Goal: Task Accomplishment & Management: Use online tool/utility

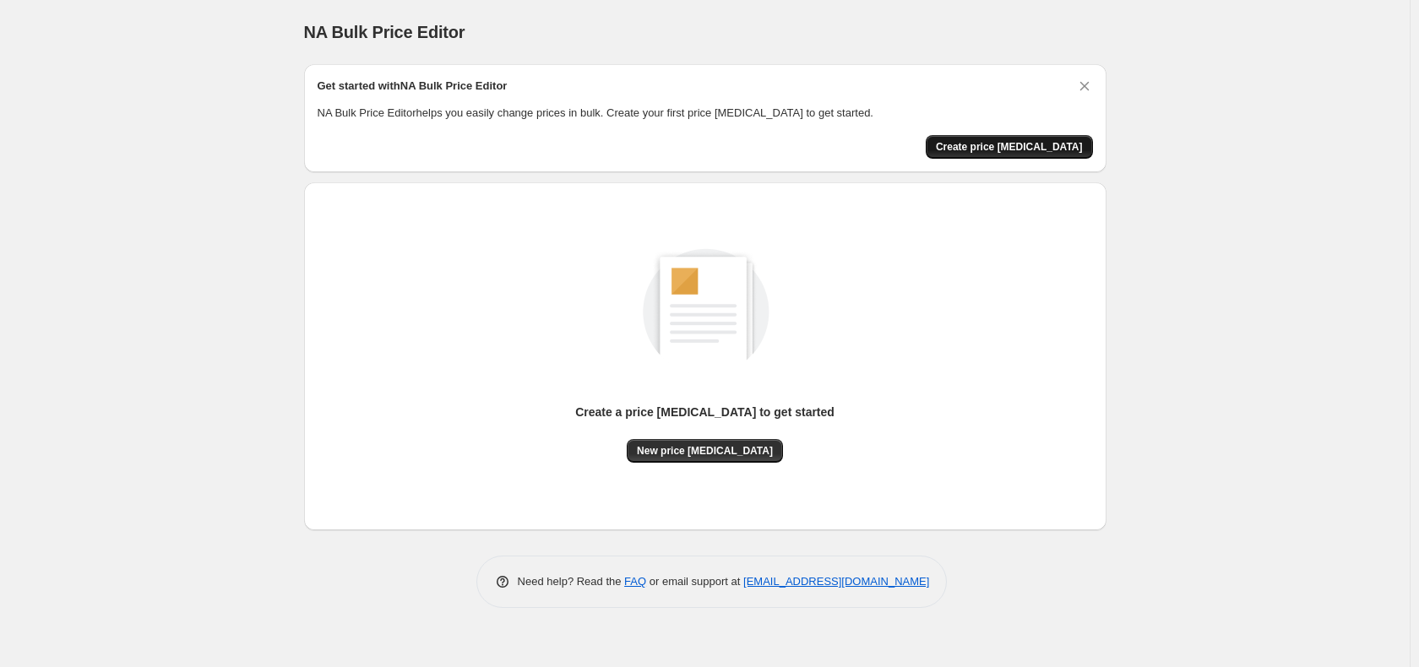
click at [1043, 145] on span "Create price [MEDICAL_DATA]" at bounding box center [1009, 147] width 147 height 14
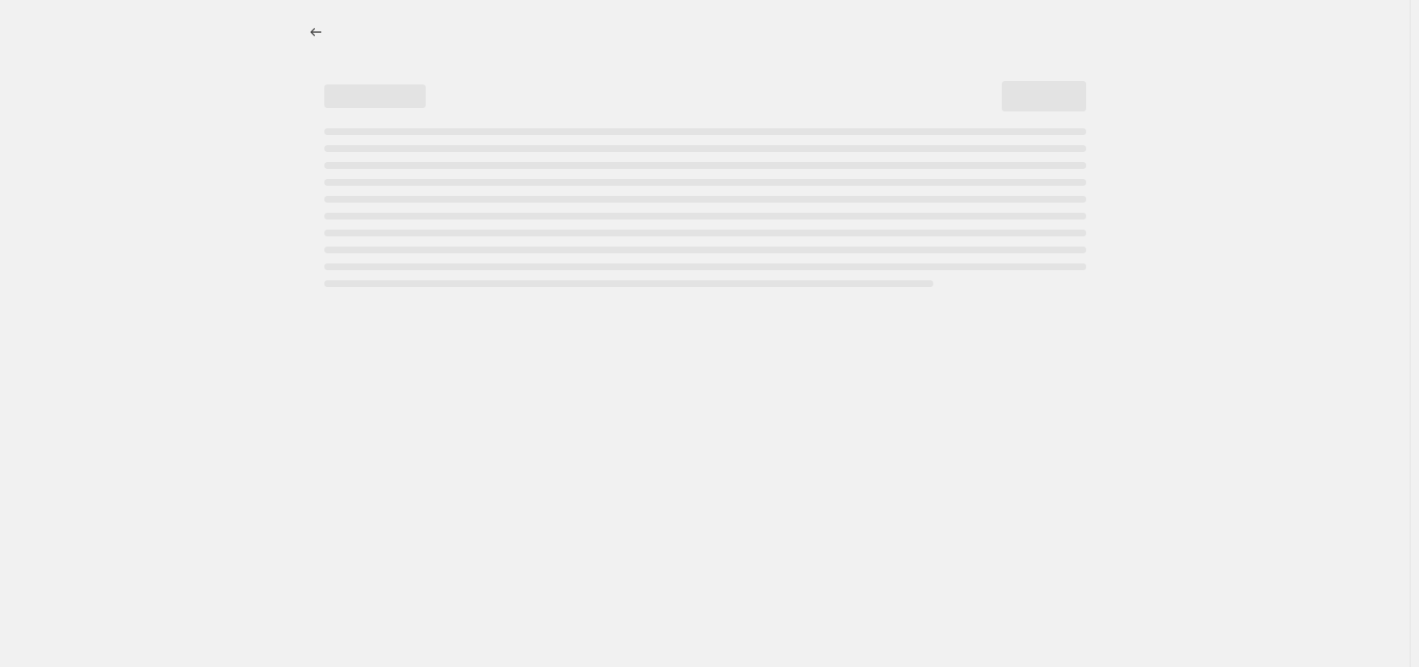
select select "percentage"
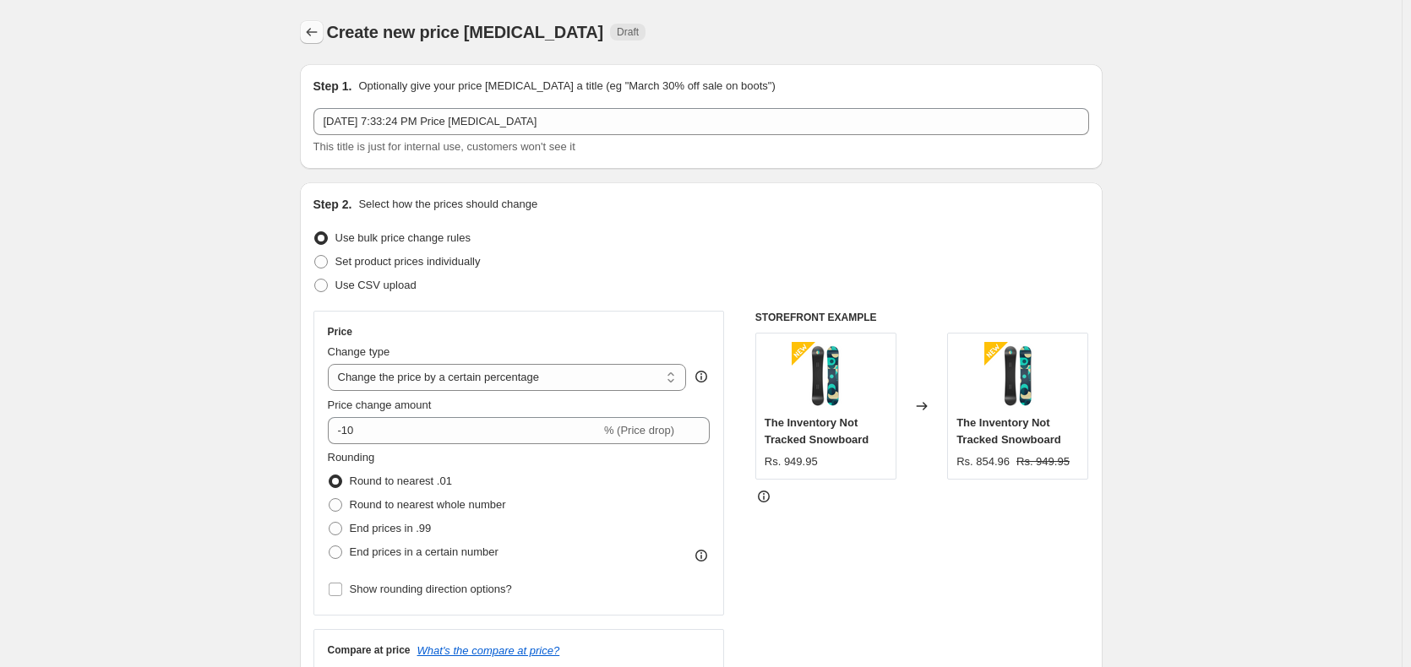
click at [314, 22] on button "Price change jobs" at bounding box center [312, 32] width 24 height 24
